Goal: Transaction & Acquisition: Purchase product/service

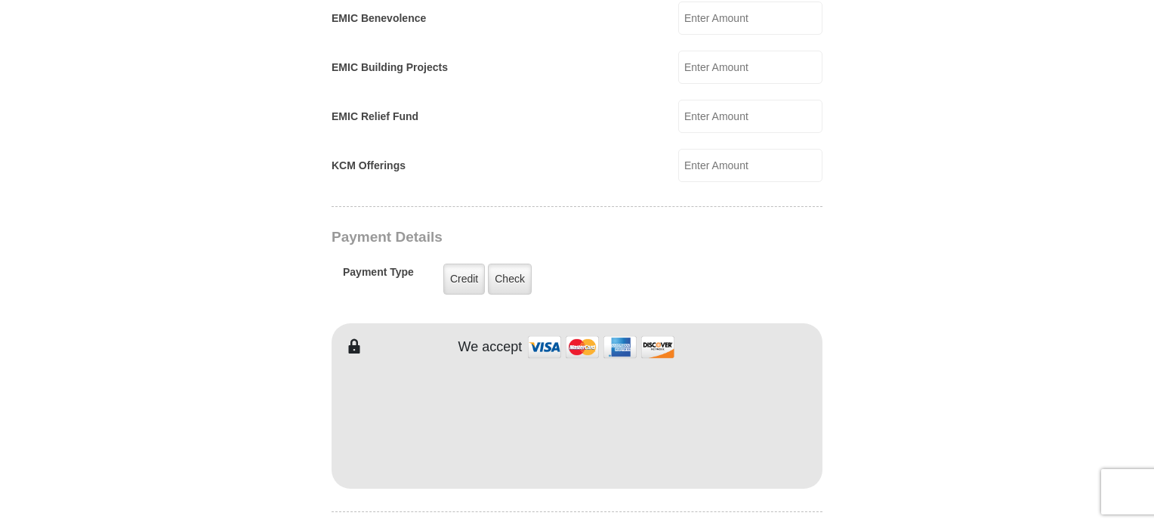
scroll to position [1133, 0]
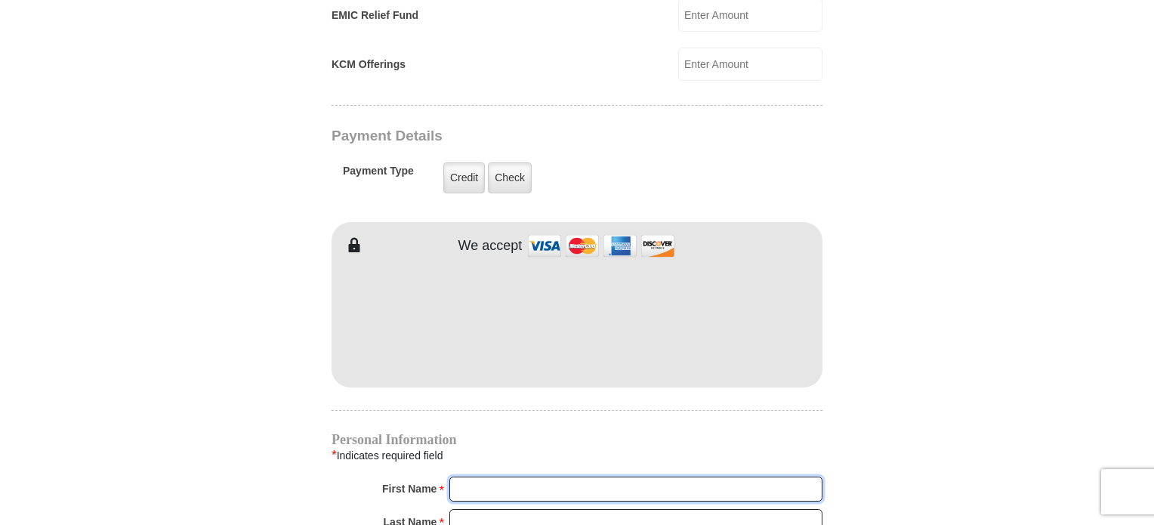
type input "Victoria"
type input "[PERSON_NAME]"
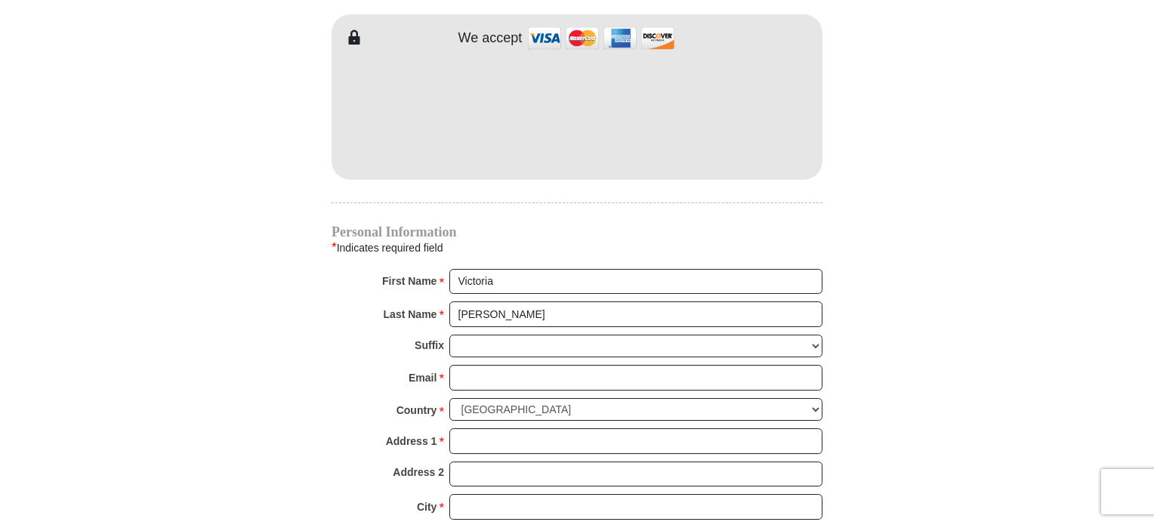
scroll to position [1360, 0]
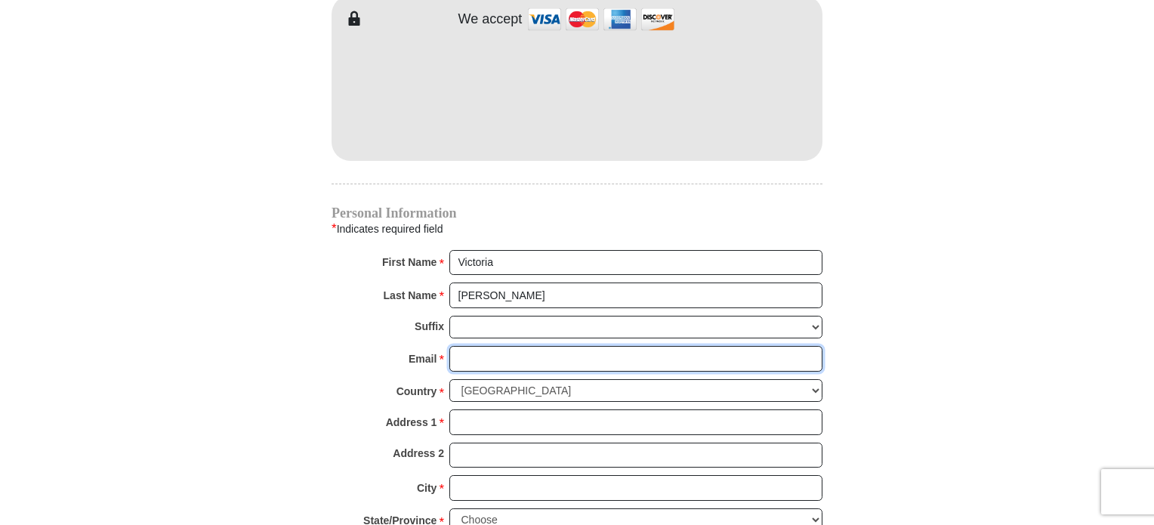
click at [477, 346] on input "Email *" at bounding box center [635, 359] width 373 height 26
type input "[EMAIL_ADDRESS][DOMAIN_NAME]"
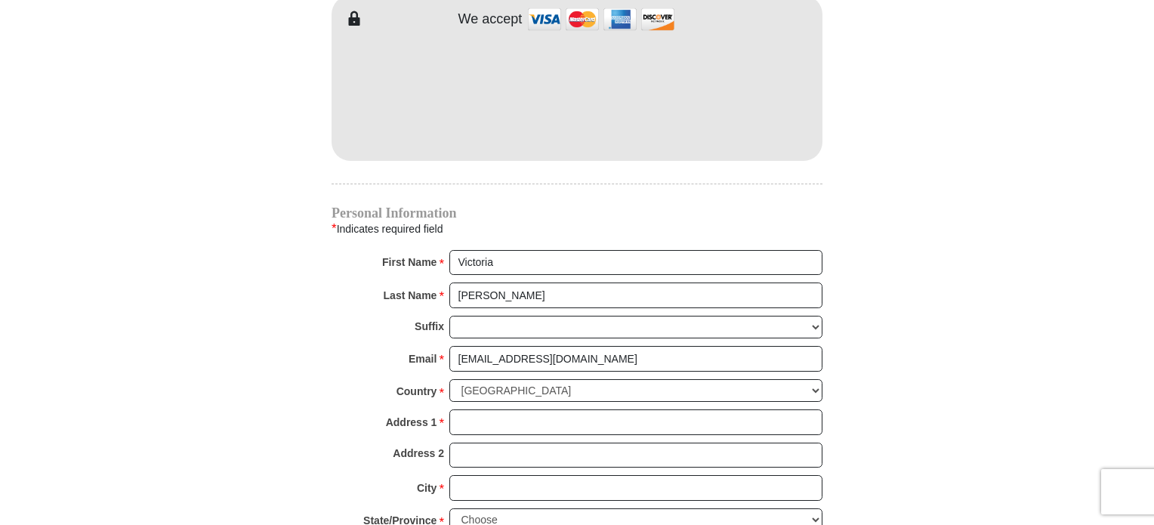
type input "[STREET_ADDRESS]"
type input "STEWARDSON"
select select "IL"
type input "62463-1060"
type input "6182924086"
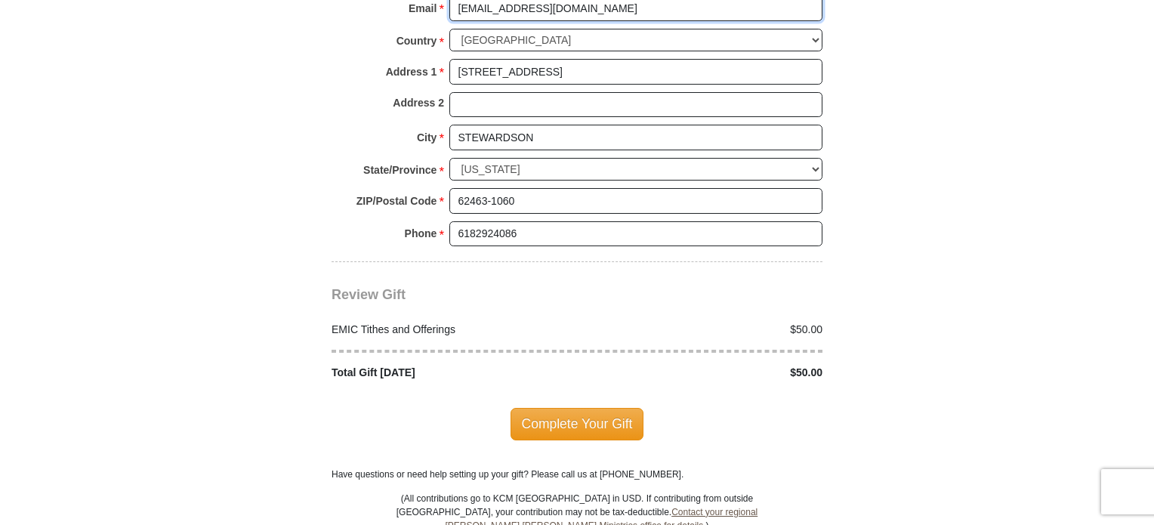
scroll to position [1737, 0]
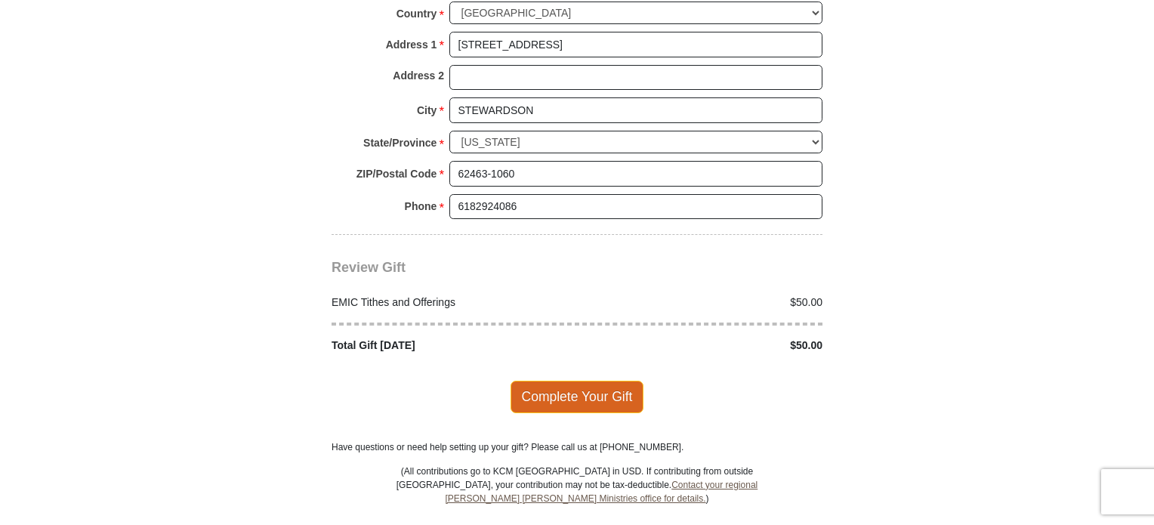
click at [595, 381] on span "Complete Your Gift" at bounding box center [578, 397] width 134 height 32
